Goal: Find specific page/section: Find specific page/section

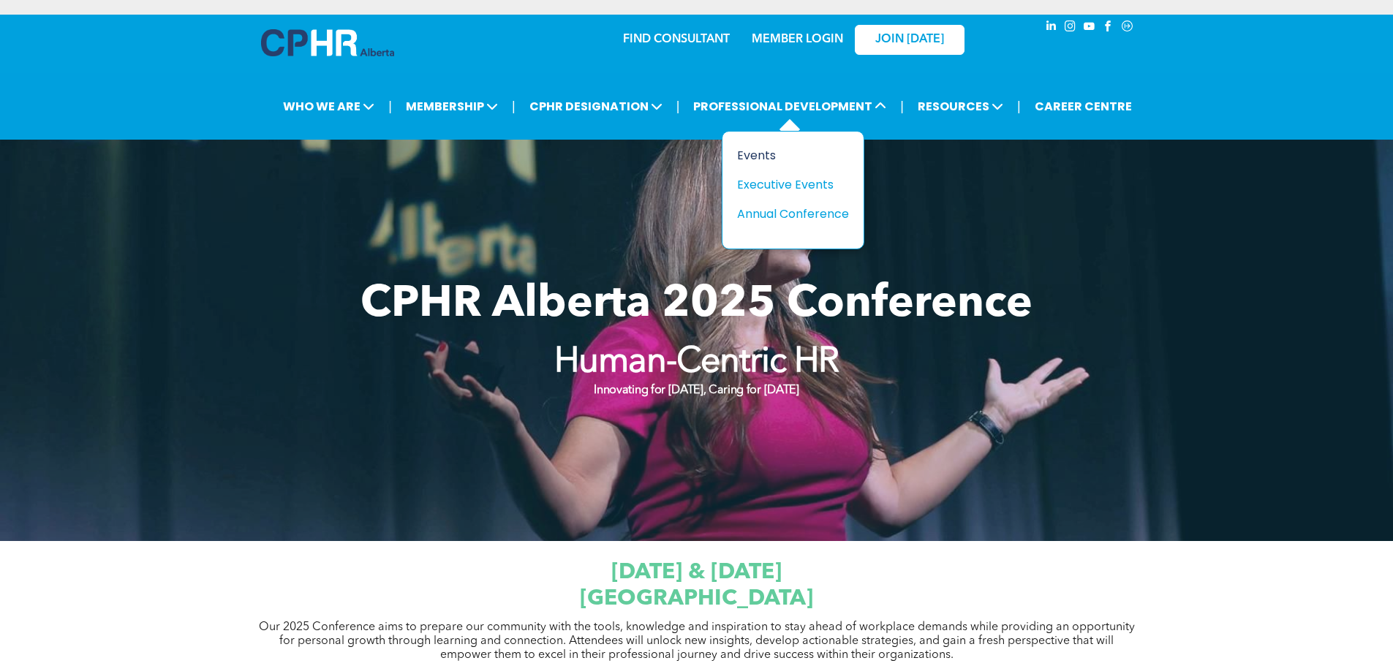
click at [773, 156] on div "Events" at bounding box center [787, 155] width 101 height 18
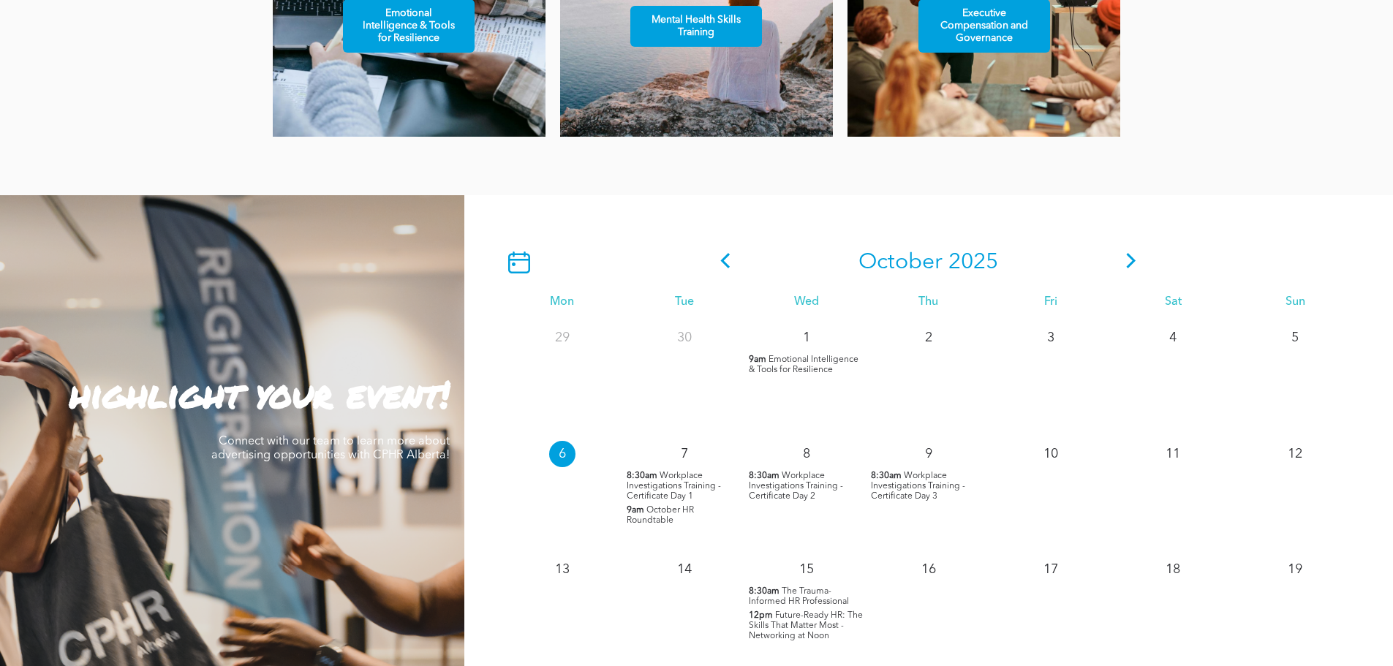
scroll to position [1119, 0]
click at [724, 258] on icon at bounding box center [725, 259] width 22 height 15
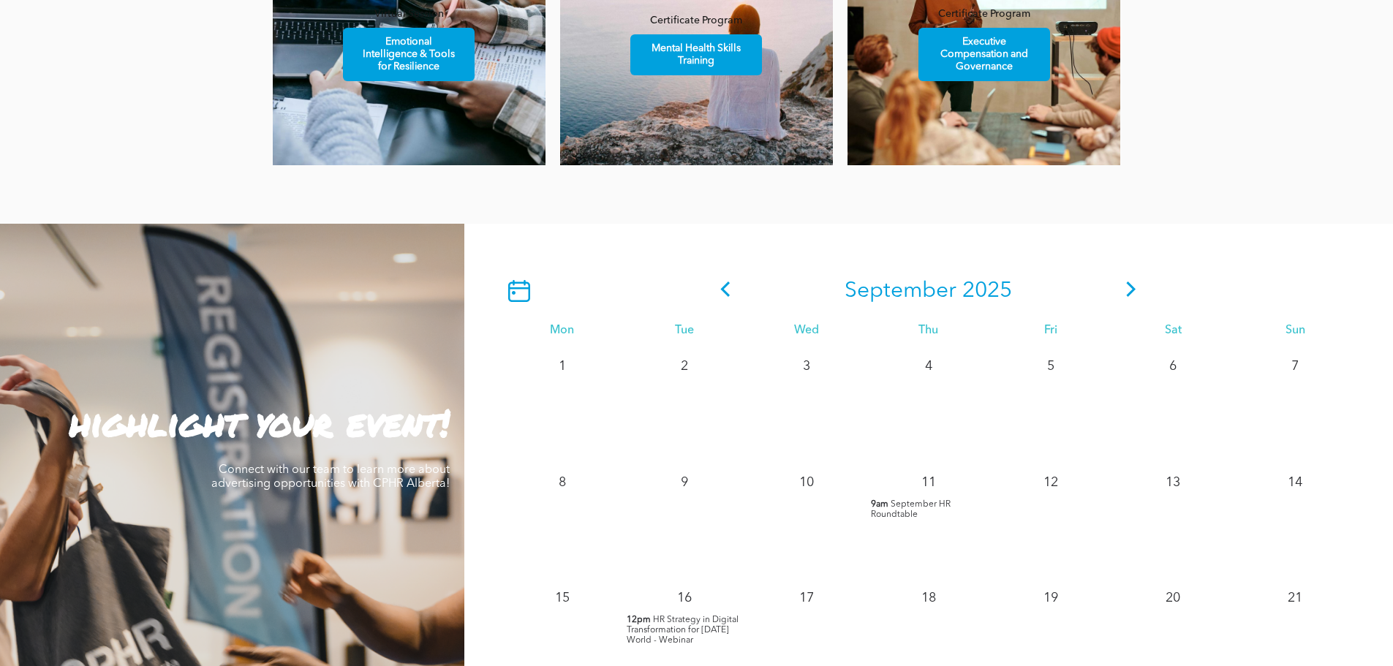
scroll to position [1089, 0]
click at [723, 293] on icon at bounding box center [726, 289] width 10 height 15
